Goal: Information Seeking & Learning: Compare options

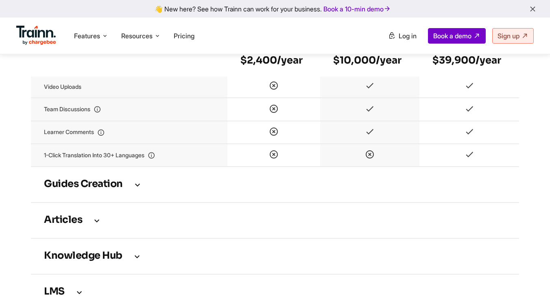
scroll to position [1051, 0]
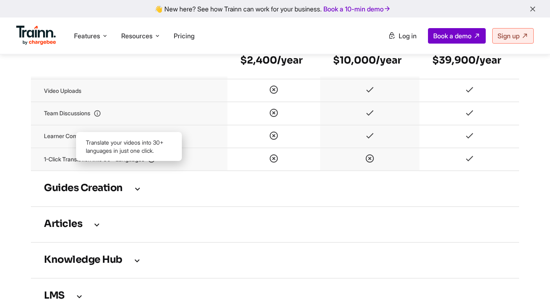
click at [155, 163] on icon at bounding box center [151, 159] width 7 height 7
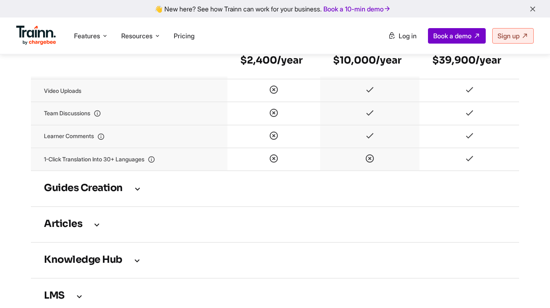
click at [138, 193] on icon at bounding box center [138, 188] width 10 height 9
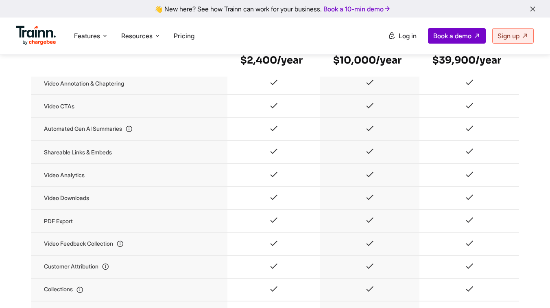
scroll to position [666, 0]
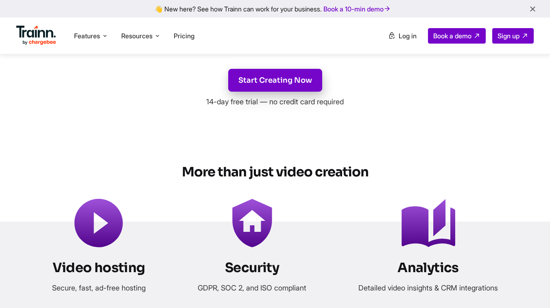
scroll to position [3229, 0]
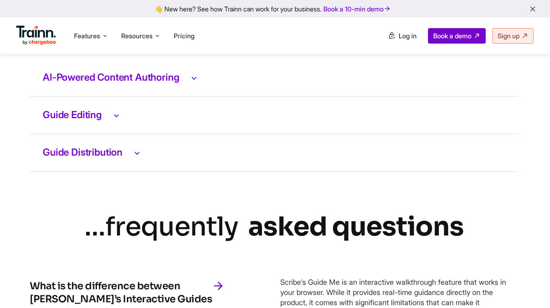
scroll to position [1723, 1]
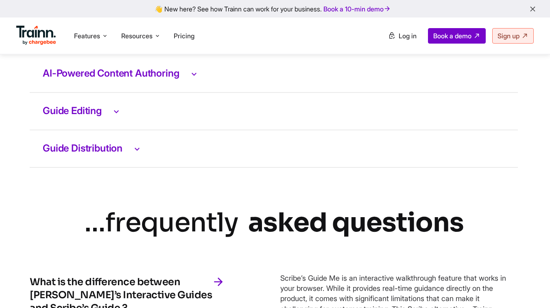
click at [116, 116] on icon at bounding box center [116, 111] width 10 height 11
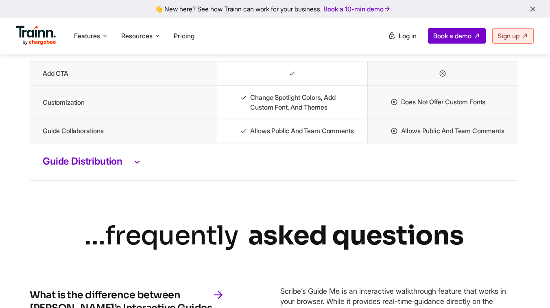
scroll to position [1967, 1]
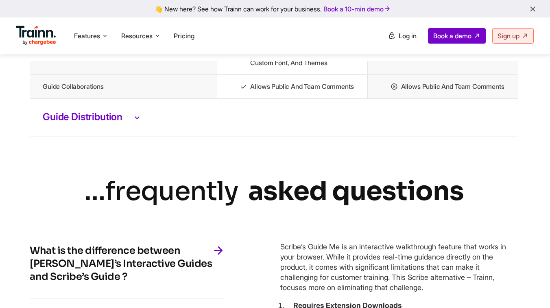
click at [112, 122] on h3 "Guide Distribution" at bounding box center [274, 117] width 462 height 11
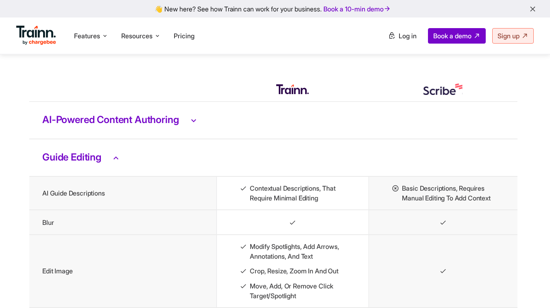
scroll to position [1671, 2]
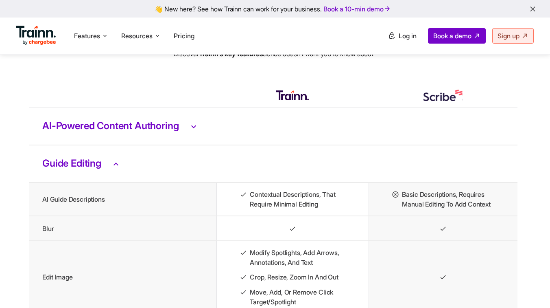
click at [142, 144] on td "AI-Powered Content Authoring" at bounding box center [273, 126] width 488 height 37
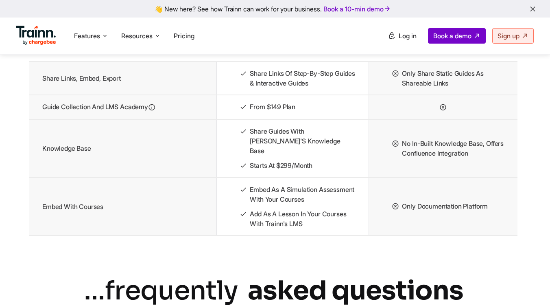
scroll to position [2139, 2]
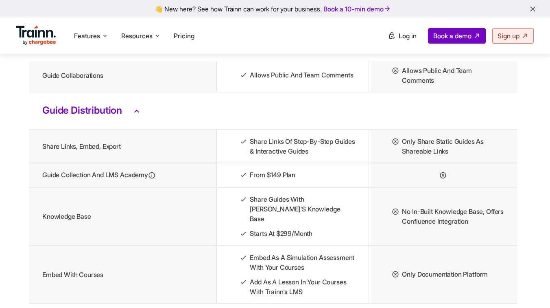
drag, startPoint x: 161, startPoint y: 203, endPoint x: 34, endPoint y: 202, distance: 126.9
click at [34, 187] on td "Guide Collection and LMS Academy" at bounding box center [122, 175] width 187 height 24
drag, startPoint x: 38, startPoint y: 232, endPoint x: 116, endPoint y: 236, distance: 78.2
click at [116, 236] on td "Knowledge Base" at bounding box center [122, 216] width 187 height 58
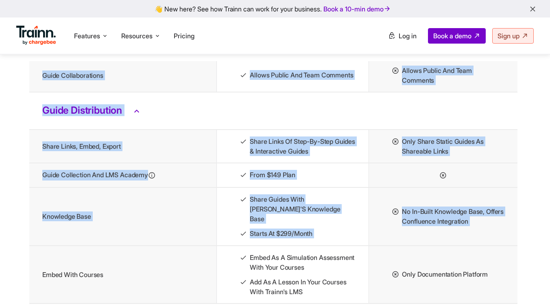
drag, startPoint x: 108, startPoint y: 285, endPoint x: 22, endPoint y: 282, distance: 86.3
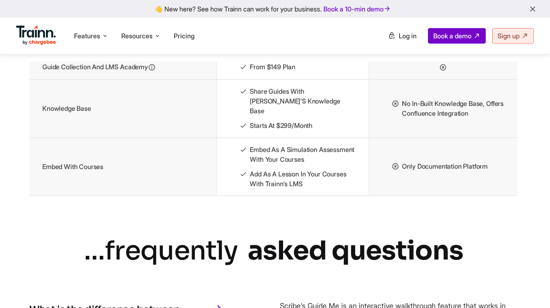
scroll to position [2188, 2]
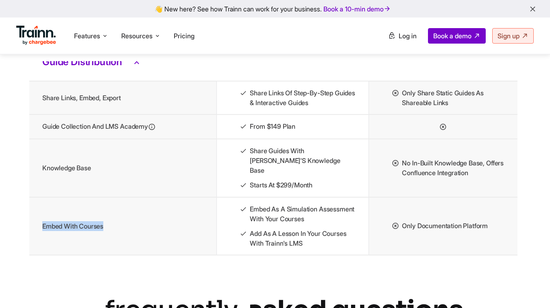
drag, startPoint x: 109, startPoint y: 241, endPoint x: 40, endPoint y: 241, distance: 69.2
click at [40, 241] on td "Embed with Courses" at bounding box center [122, 226] width 187 height 58
click at [33, 255] on td "Embed with Courses" at bounding box center [122, 226] width 187 height 58
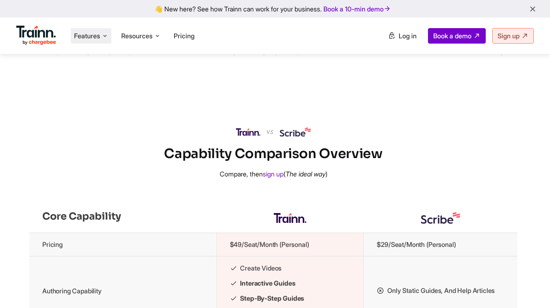
scroll to position [713, 0]
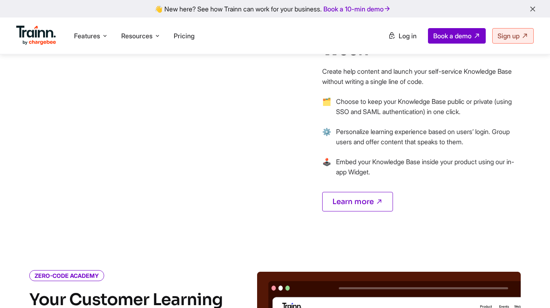
scroll to position [2328, 0]
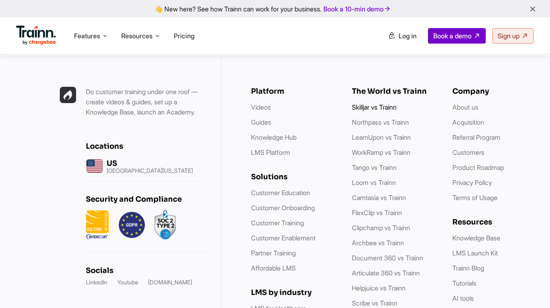
click at [363, 103] on link "Skilljar vs Trainn" at bounding box center [374, 107] width 45 height 8
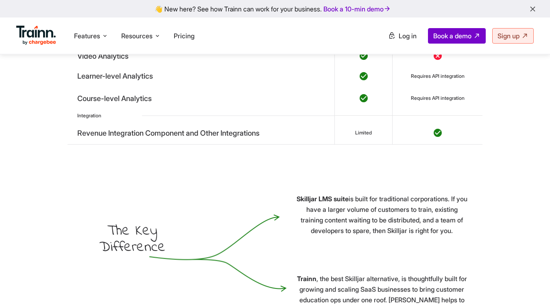
scroll to position [2547, 0]
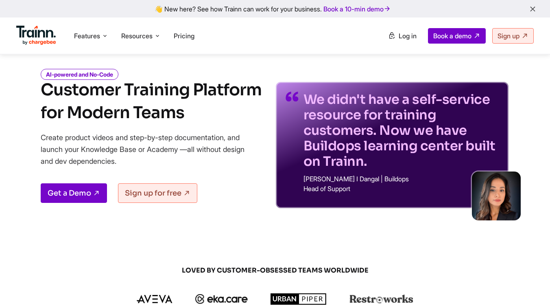
scroll to position [14, 0]
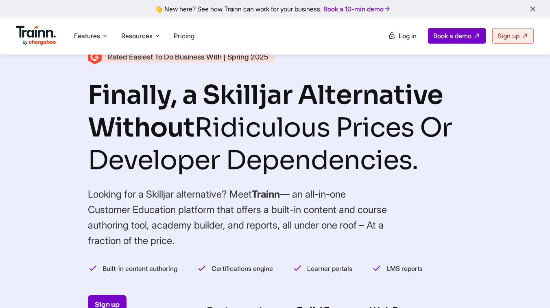
scroll to position [2292, 0]
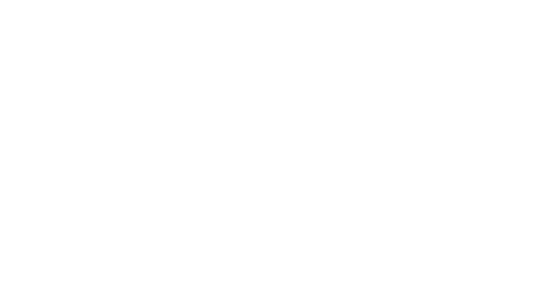
scroll to position [14, 0]
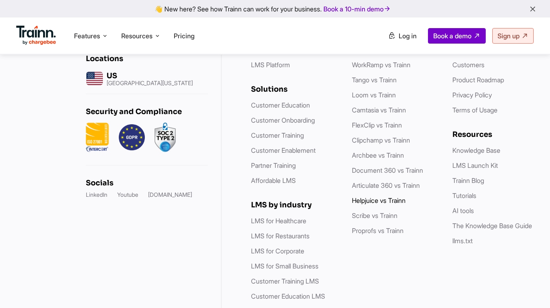
scroll to position [3823, 0]
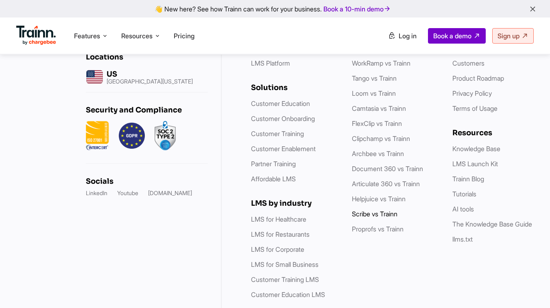
click at [367, 218] on link "Scribe vs Trainn" at bounding box center [375, 214] width 46 height 8
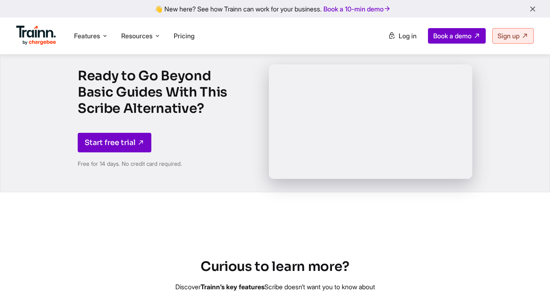
scroll to position [1516, 0]
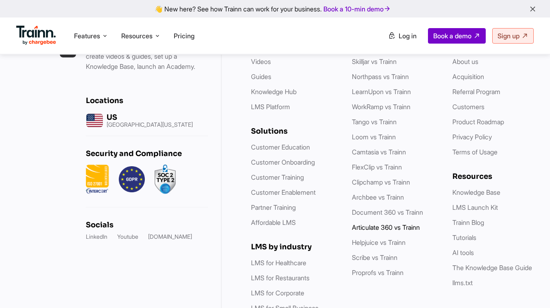
scroll to position [3100, 1]
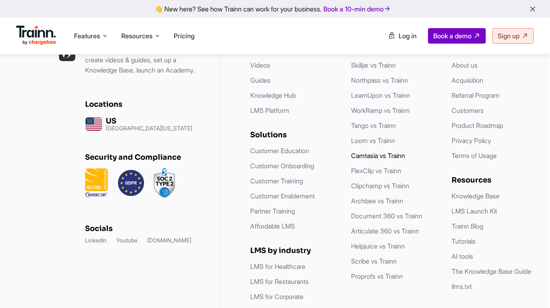
click at [365, 159] on link "Camtasia vs Trainn" at bounding box center [378, 155] width 54 height 8
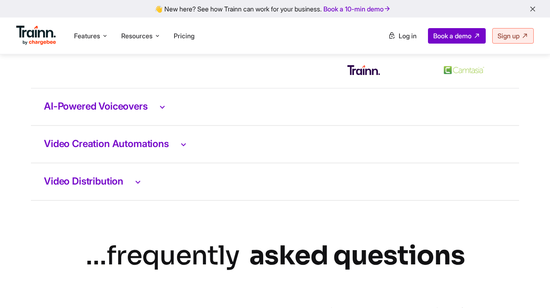
scroll to position [1700, 0]
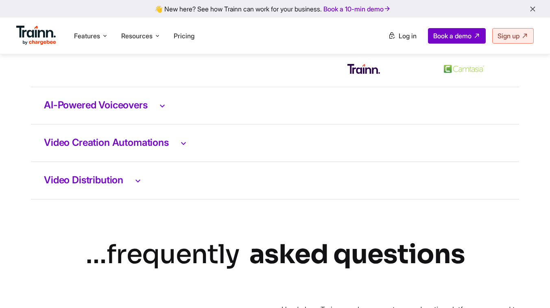
click at [139, 120] on td "AI-Powered Voiceovers" at bounding box center [275, 105] width 488 height 37
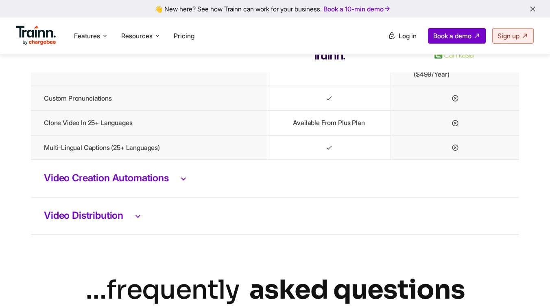
scroll to position [1826, 0]
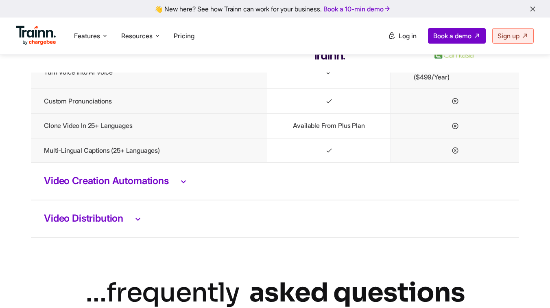
click at [137, 178] on td "Video Creation Automations" at bounding box center [275, 180] width 488 height 37
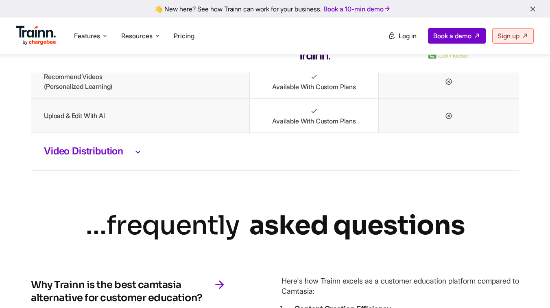
scroll to position [2046, 0]
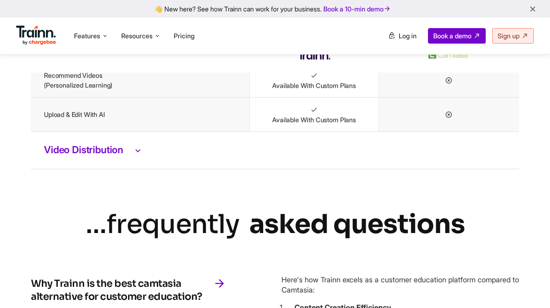
click at [133, 155] on h3 "Video Distribution" at bounding box center [275, 150] width 462 height 11
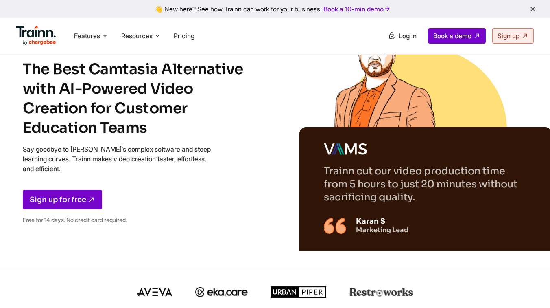
scroll to position [0, 0]
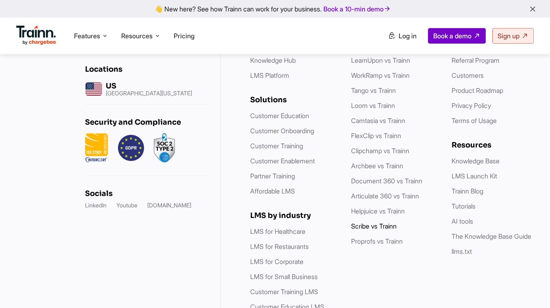
scroll to position [2758, 1]
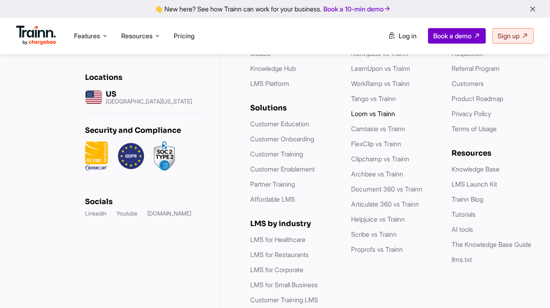
click at [365, 118] on link "Loom vs Trainn" at bounding box center [373, 113] width 44 height 8
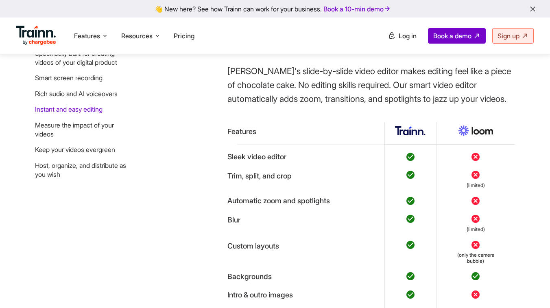
scroll to position [1491, 0]
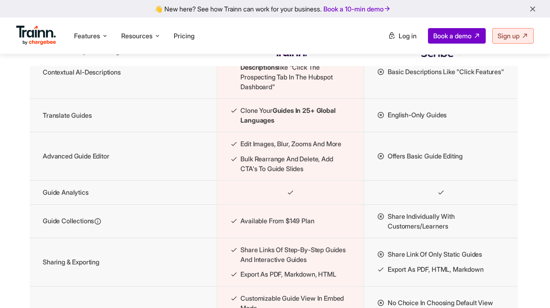
scroll to position [1065, 1]
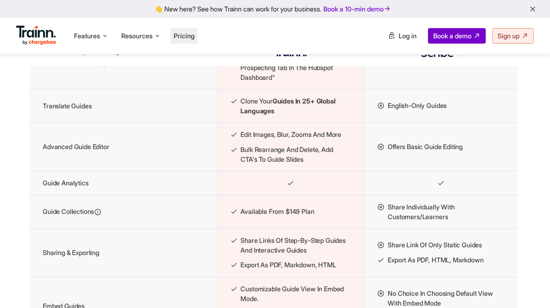
click at [191, 33] on span "Pricing" at bounding box center [184, 36] width 21 height 8
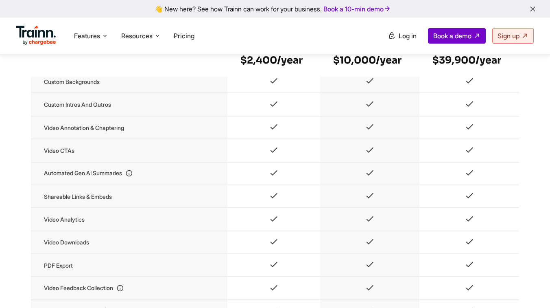
scroll to position [657, 0]
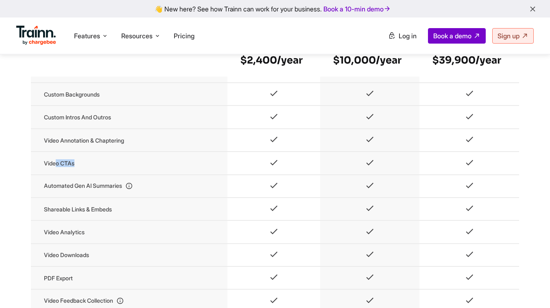
drag, startPoint x: 78, startPoint y: 171, endPoint x: 55, endPoint y: 171, distance: 22.8
click at [55, 171] on td "Video CTAs" at bounding box center [129, 162] width 197 height 23
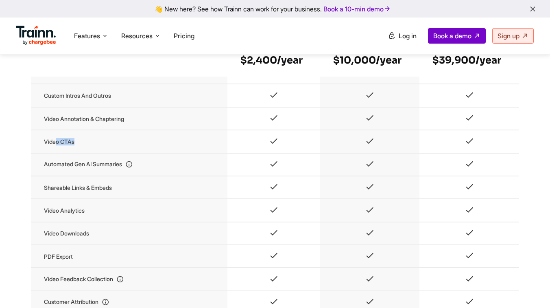
scroll to position [689, 0]
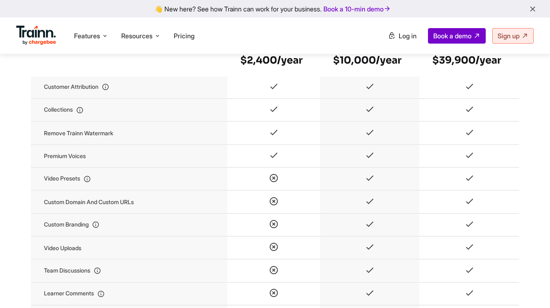
scroll to position [978, 0]
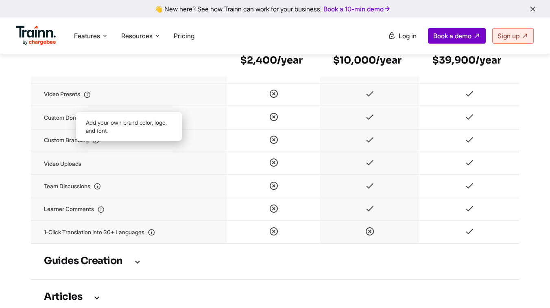
click at [99, 144] on icon at bounding box center [95, 140] width 7 height 7
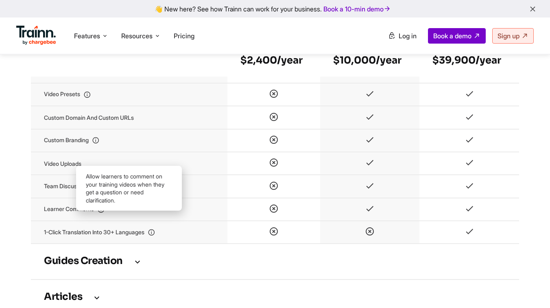
click at [105, 213] on icon at bounding box center [100, 209] width 7 height 7
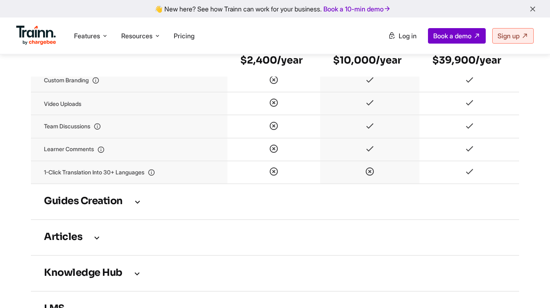
click at [123, 206] on h3 "Guides creation" at bounding box center [275, 201] width 462 height 9
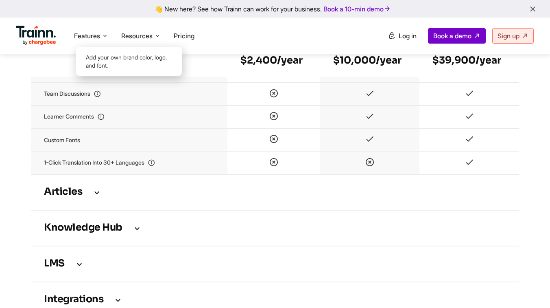
scroll to position [1551, 0]
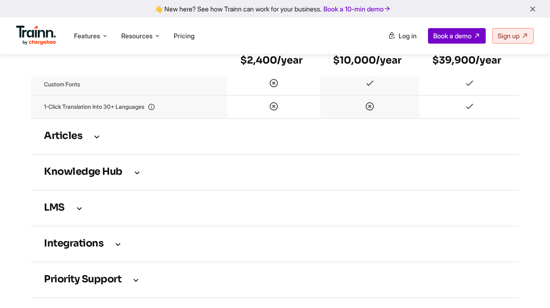
click at [103, 141] on h3 "Articles" at bounding box center [275, 136] width 462 height 9
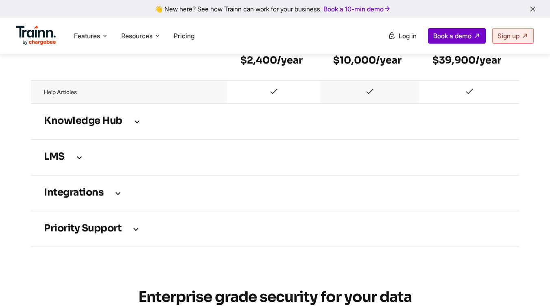
scroll to position [1629, 0]
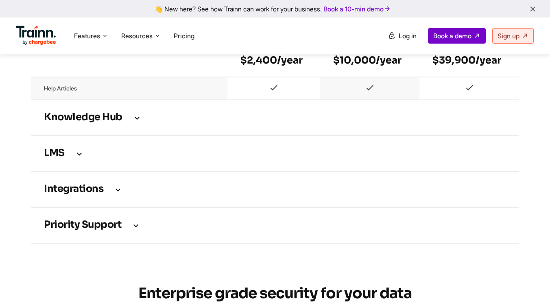
click at [96, 194] on h3 "Integrations" at bounding box center [275, 189] width 462 height 9
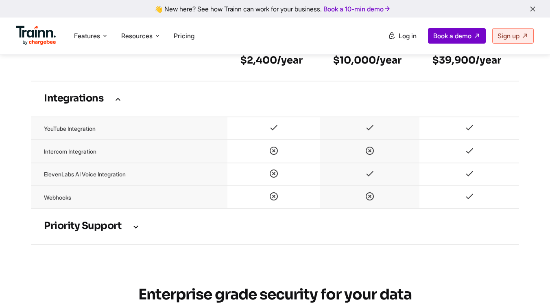
scroll to position [1833, 0]
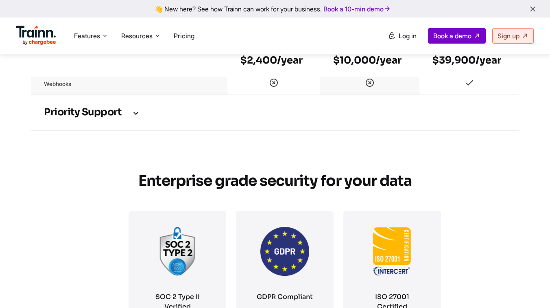
click at [102, 117] on h3 "Priority support" at bounding box center [275, 112] width 462 height 9
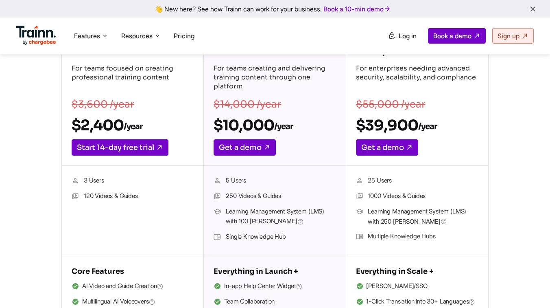
scroll to position [0, 0]
